Goal: Complete application form

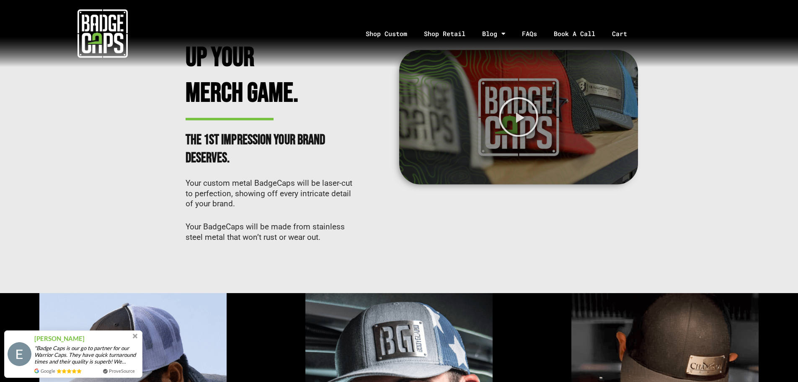
scroll to position [251, 0]
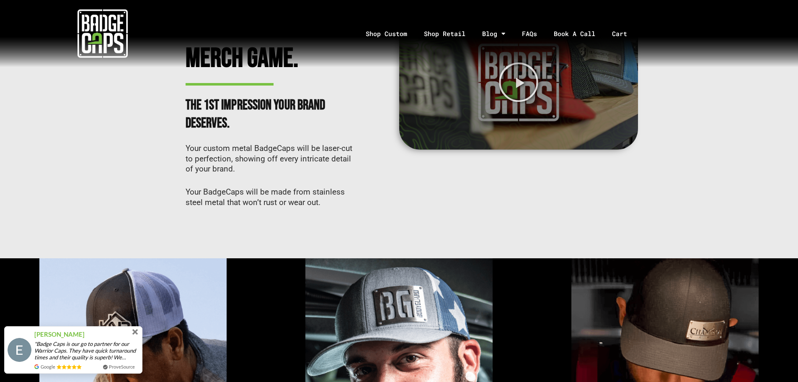
click at [137, 332] on span at bounding box center [135, 331] width 9 height 9
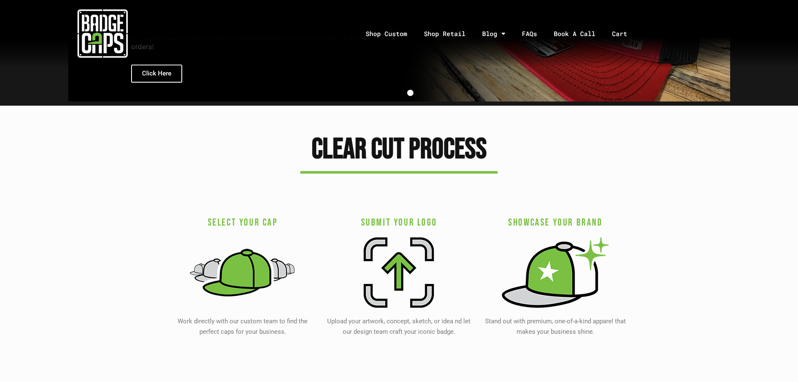
scroll to position [1634, 0]
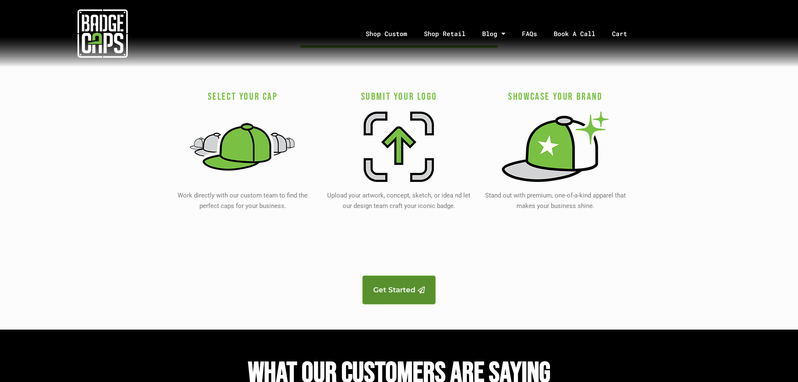
click at [387, 286] on span "Get Started" at bounding box center [394, 289] width 42 height 7
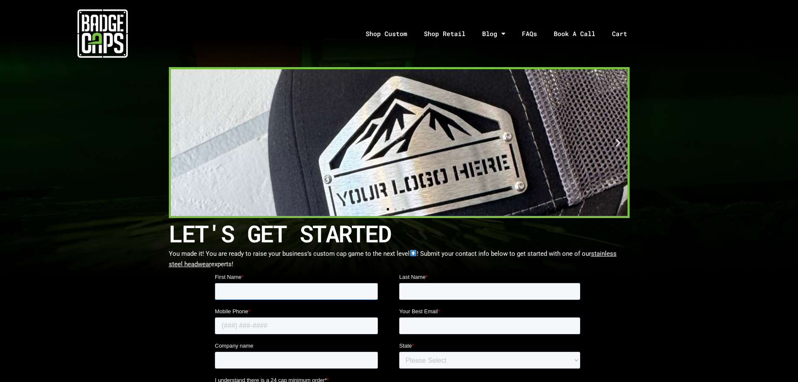
click at [277, 285] on input "First Name *" at bounding box center [296, 291] width 163 height 17
type input "NICOLE"
type input "LALCHAN JAILAL"
type input "8686825793"
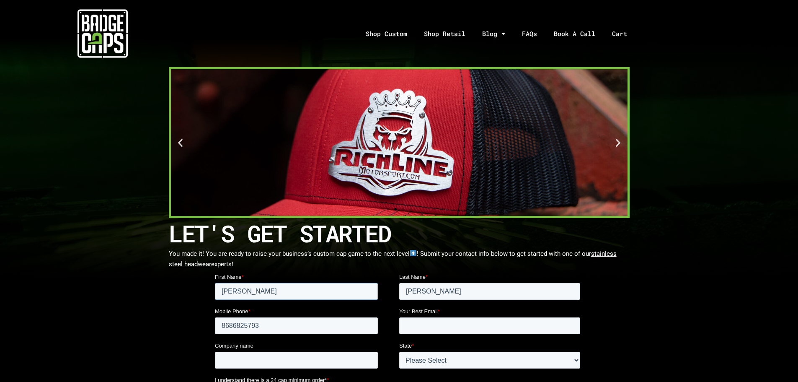
scroll to position [126, 0]
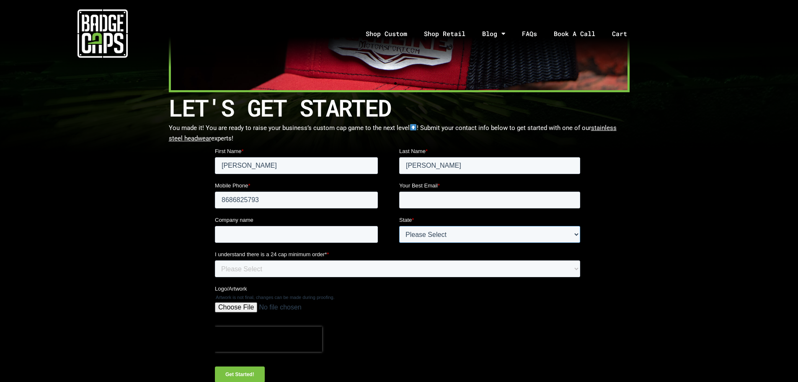
click at [563, 233] on select "Please Select Outside of USA Alabama Alaska Arizona Arkansas California Colorad…" at bounding box center [489, 234] width 181 height 17
click at [399, 226] on select "Please Select Outside of USA Alabama Alaska Arizona Arkansas California Colorad…" at bounding box center [489, 234] width 181 height 17
click at [476, 239] on select "Please Select Outside of USA Alabama Alaska Arizona Arkansas California Colorad…" at bounding box center [489, 234] width 181 height 17
select select "Outside of USA"
click at [399, 226] on select "Please Select Outside of USA Alabama Alaska Arizona Arkansas California Colorad…" at bounding box center [489, 234] width 181 height 17
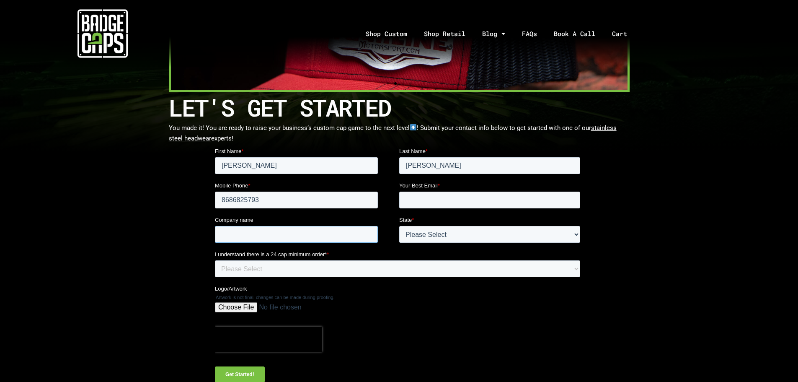
click at [322, 233] on input "Company name" at bounding box center [296, 234] width 163 height 17
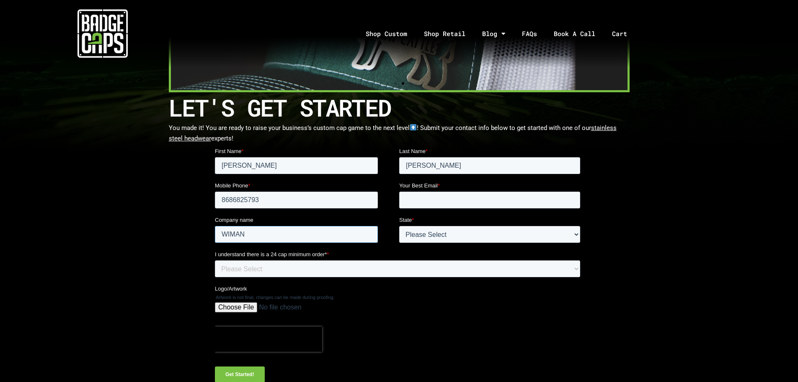
type input "WIMAN"
click at [372, 268] on select "Please Select Yes" at bounding box center [397, 268] width 365 height 17
select select "Yes"
click at [215, 260] on select "Please Select Yes" at bounding box center [397, 268] width 365 height 17
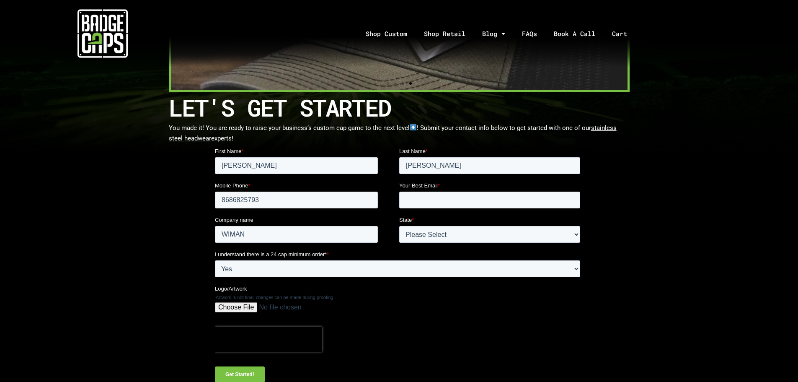
click at [244, 304] on input "Logo/Artwork" at bounding box center [397, 310] width 365 height 17
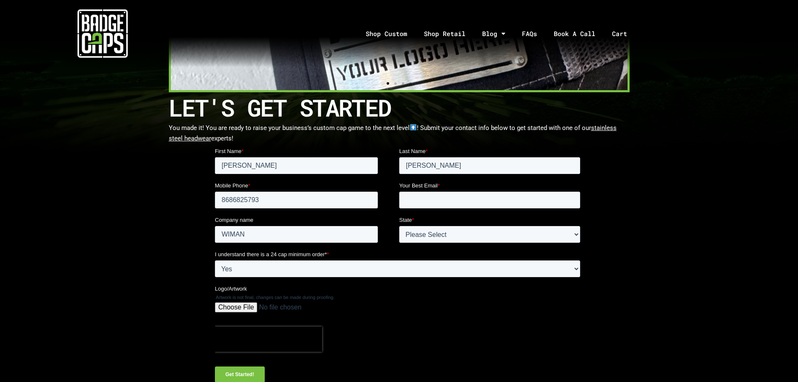
type input "C:\fakepath\final.jpg"
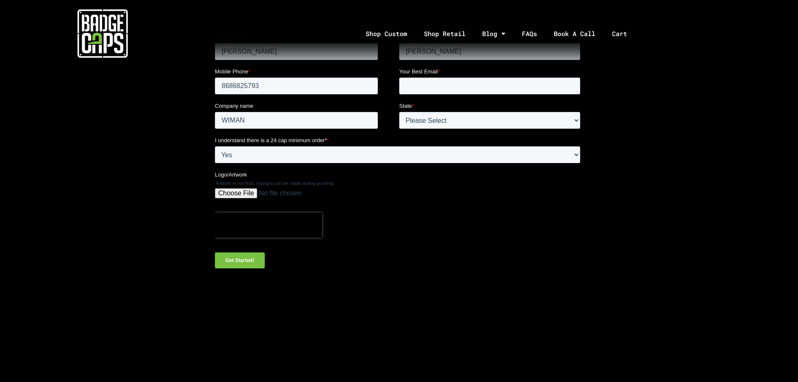
scroll to position [251, 0]
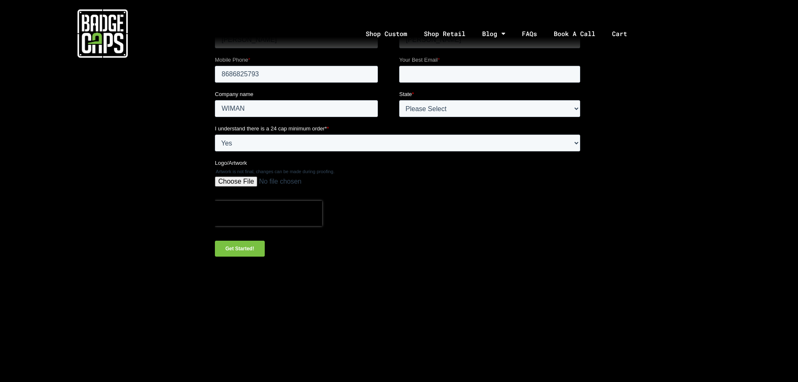
click at [224, 251] on input "Get Started!" at bounding box center [240, 248] width 50 height 16
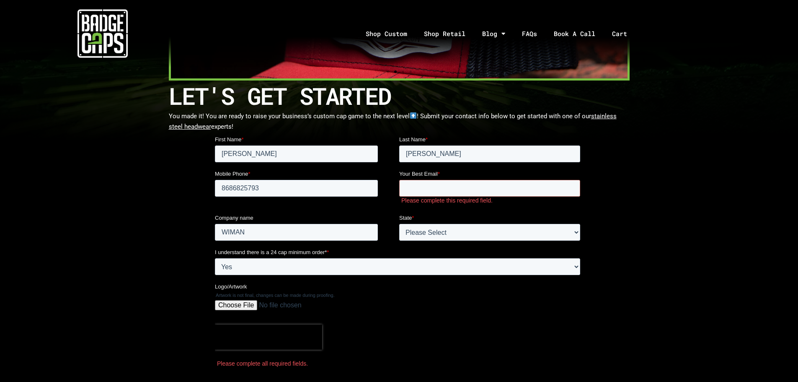
scroll to position [126, 0]
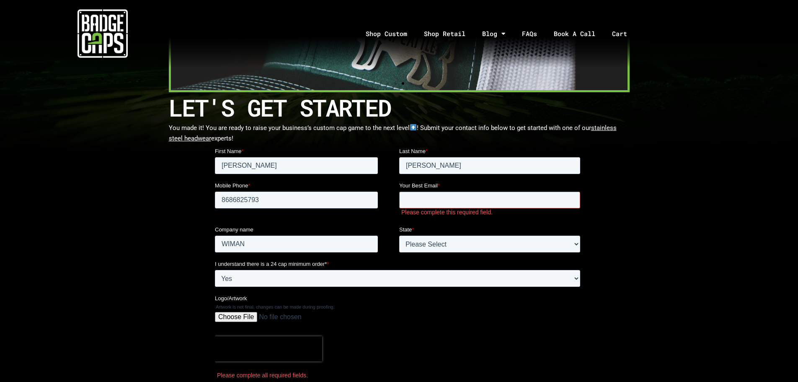
click at [449, 200] on input "Your Best Email *" at bounding box center [489, 199] width 181 height 17
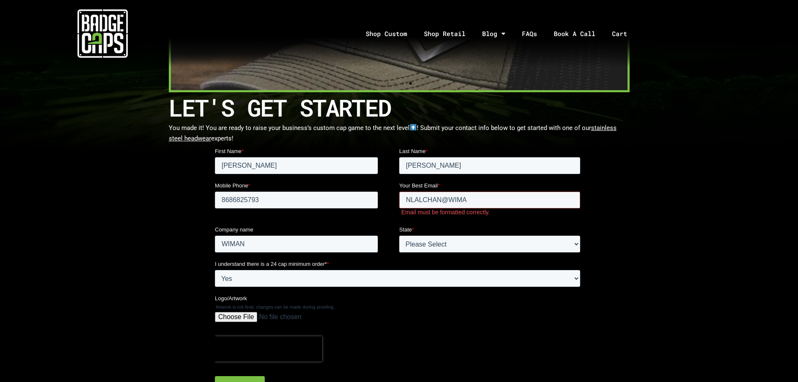
type input "nlalchan@wimaninc.com"
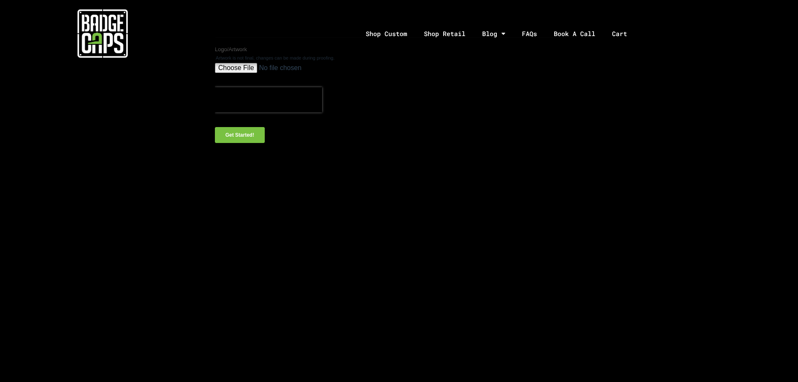
scroll to position [377, 0]
click at [249, 128] on input "Get Started!" at bounding box center [240, 123] width 50 height 16
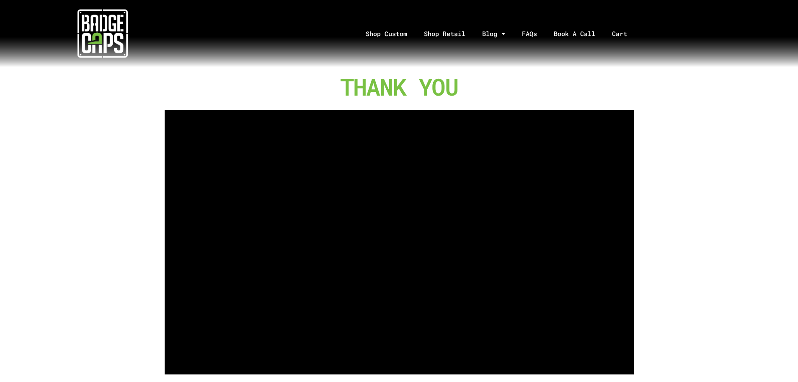
scroll to position [126, 0]
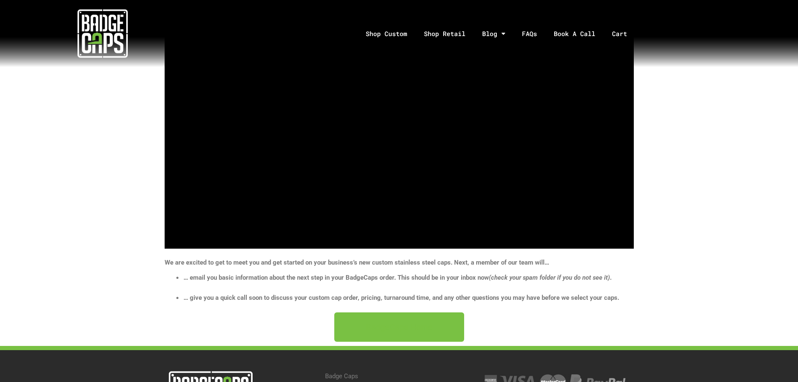
click at [425, 330] on span "BadgeCaps Home" at bounding box center [399, 327] width 67 height 8
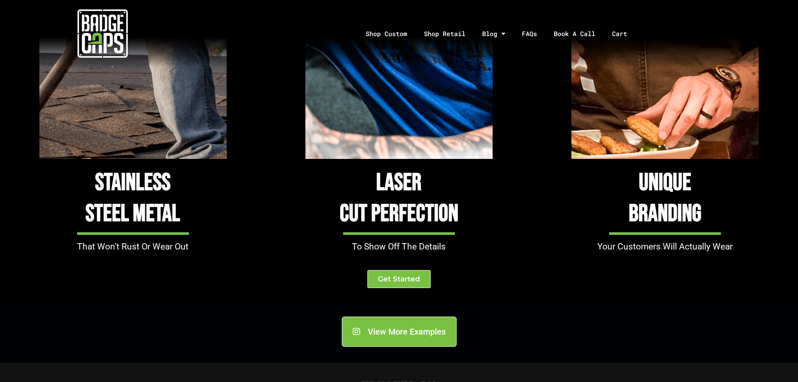
scroll to position [754, 0]
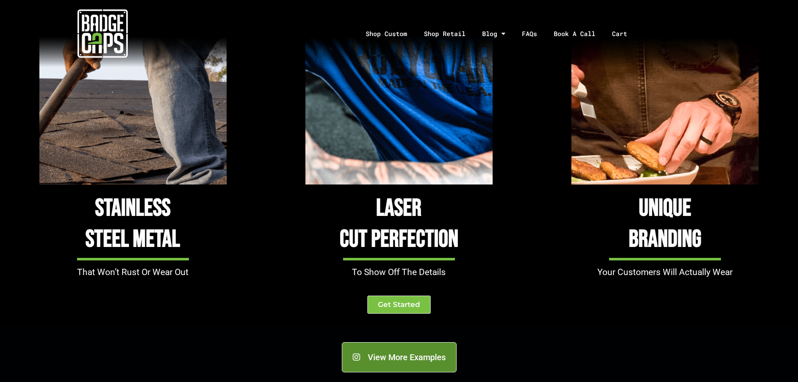
click at [413, 360] on span "View More Examples" at bounding box center [407, 357] width 78 height 8
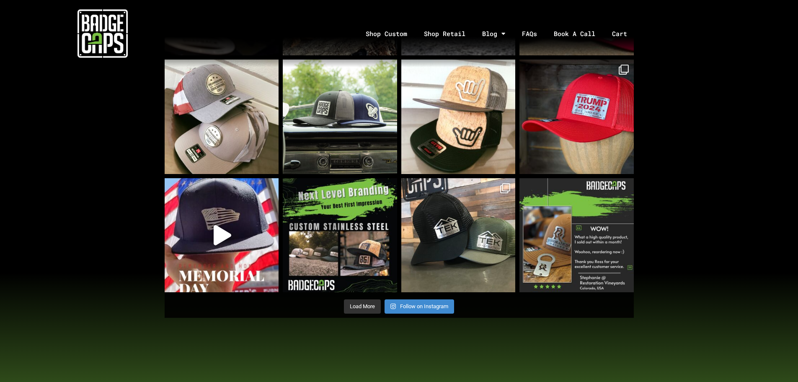
scroll to position [628, 0]
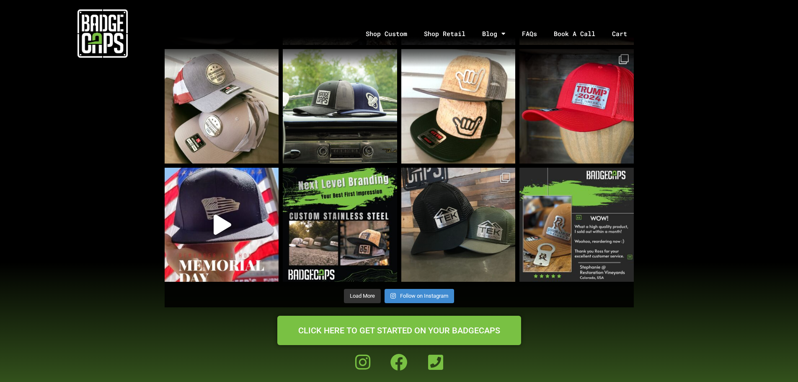
click at [491, 203] on img at bounding box center [458, 225] width 114 height 114
